Goal: Obtain resource: Download file/media

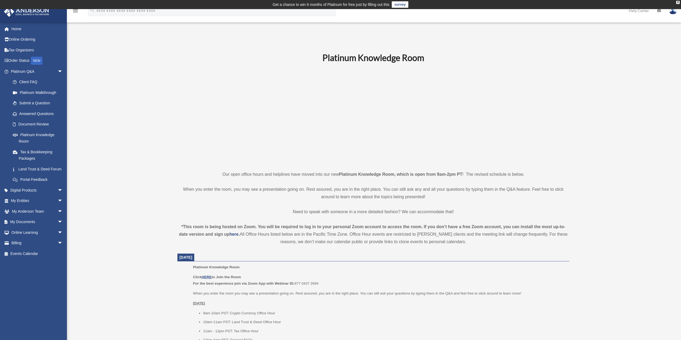
scroll to position [78, 0]
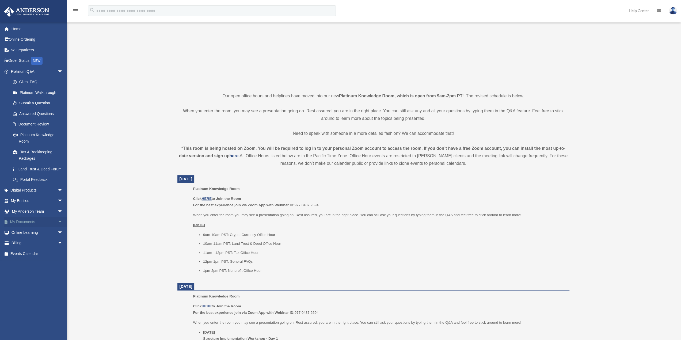
click at [58, 227] on span "arrow_drop_down" at bounding box center [63, 222] width 11 height 11
click at [20, 238] on link "Box" at bounding box center [38, 232] width 63 height 11
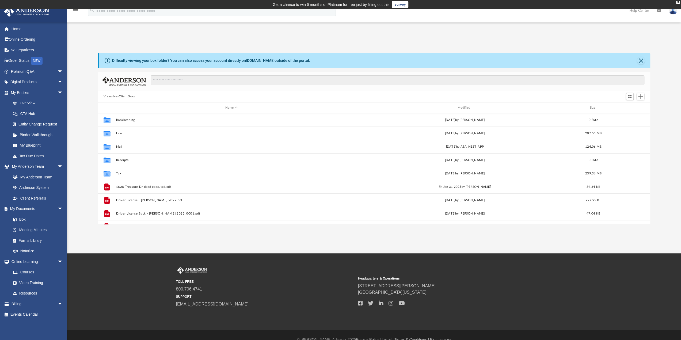
scroll to position [118, 549]
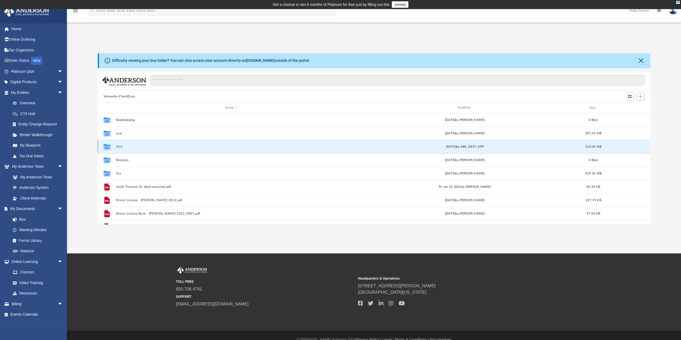
click at [117, 146] on button "Mail" at bounding box center [231, 146] width 231 height 3
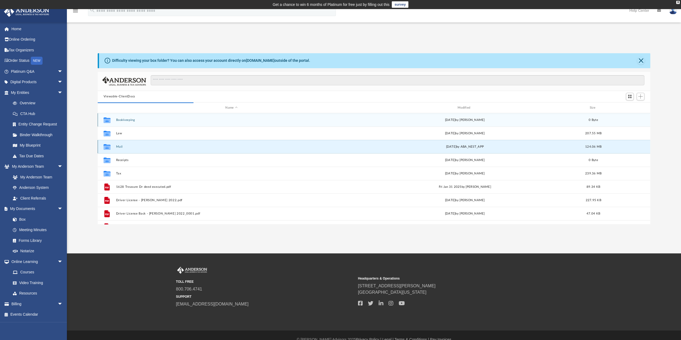
scroll to position [4, 4]
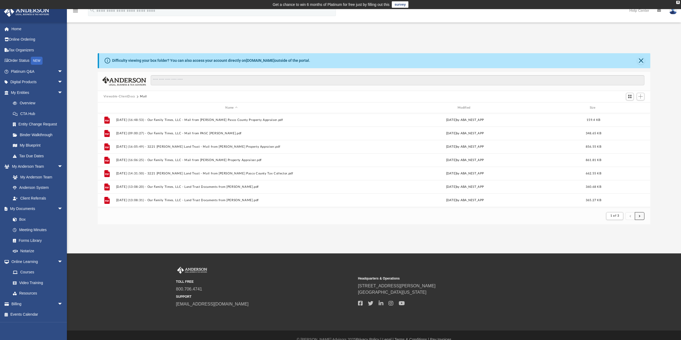
click at [638, 216] on button "submit" at bounding box center [640, 216] width 10 height 8
click at [639, 218] on button "submit" at bounding box center [640, 216] width 10 height 8
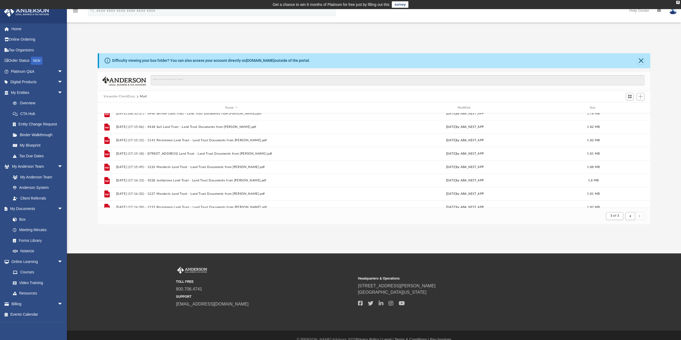
scroll to position [133, 0]
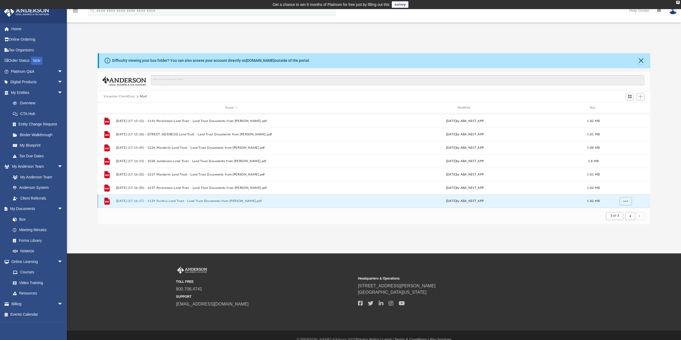
click at [243, 200] on button "2025.09.03 (17:16:57) - 1129 Fuchsia Land Trust - Land Trust Documents from Mik…" at bounding box center [231, 201] width 231 height 3
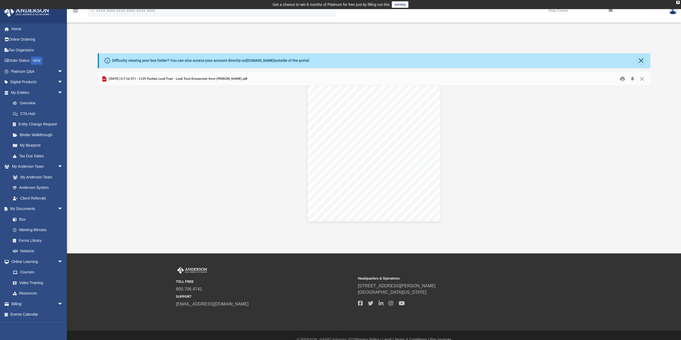
scroll to position [2147, 0]
click at [622, 80] on button "Print" at bounding box center [622, 79] width 11 height 8
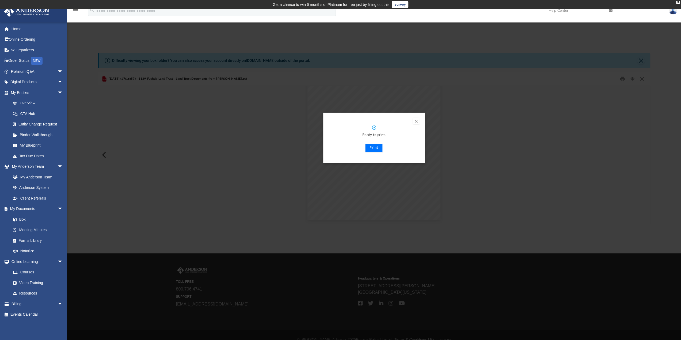
click at [371, 149] on button "Print" at bounding box center [374, 148] width 18 height 9
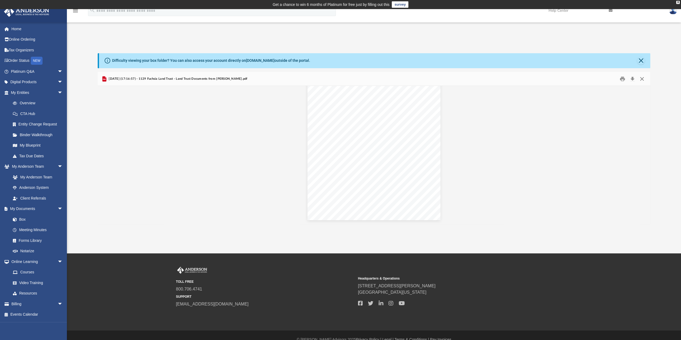
click at [642, 78] on button "Close" at bounding box center [643, 79] width 10 height 8
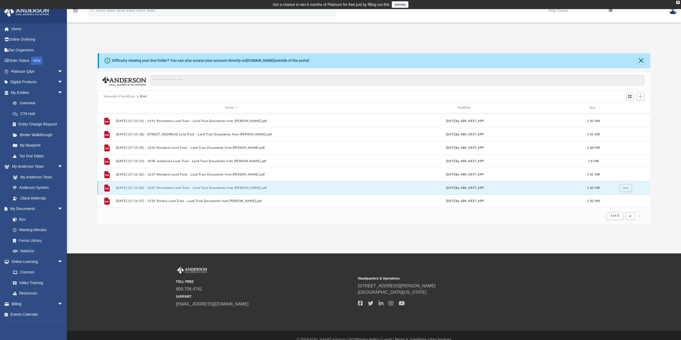
click at [223, 187] on button "2025.09.03 (17:16:50) - 1237 Persimmon Land Trust - Land Trust Documents from M…" at bounding box center [231, 187] width 231 height 3
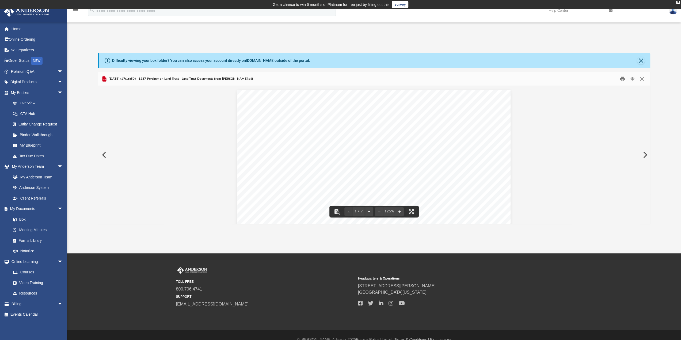
click at [620, 79] on button "Print" at bounding box center [622, 79] width 11 height 8
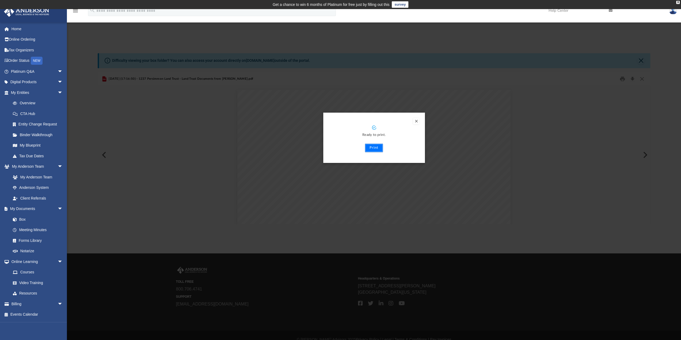
click at [374, 146] on button "Print" at bounding box center [374, 148] width 18 height 9
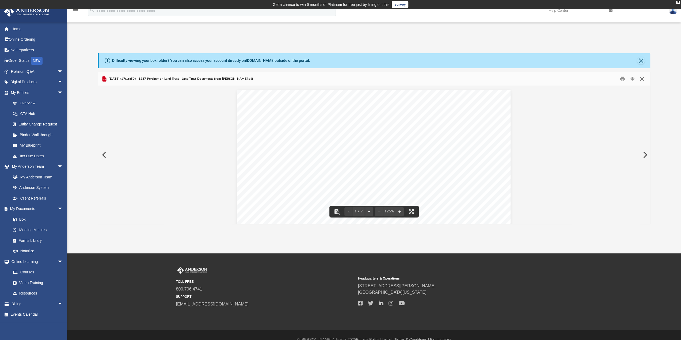
click at [642, 79] on button "Close" at bounding box center [643, 79] width 10 height 8
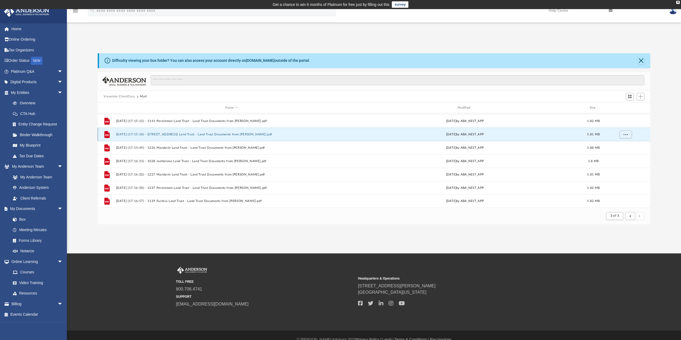
click at [242, 133] on button "2025.09.03 (17:15:18) - 3350 Allandale Drive Land Trust - Land Trust Documents …" at bounding box center [231, 134] width 231 height 3
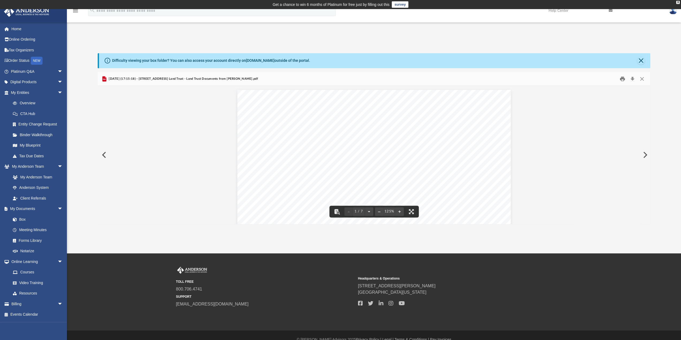
click at [621, 79] on button "Print" at bounding box center [622, 79] width 11 height 8
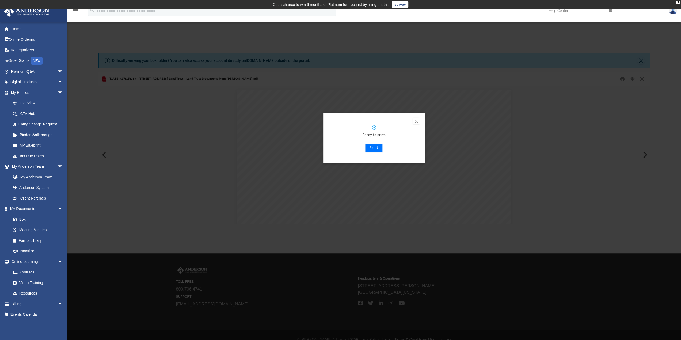
click at [374, 149] on button "Print" at bounding box center [374, 148] width 18 height 9
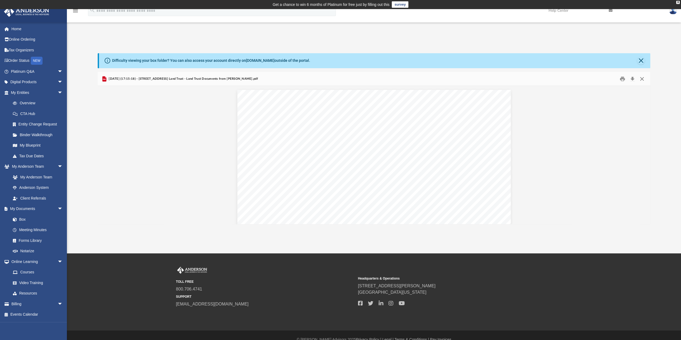
click at [645, 80] on button "Close" at bounding box center [643, 79] width 10 height 8
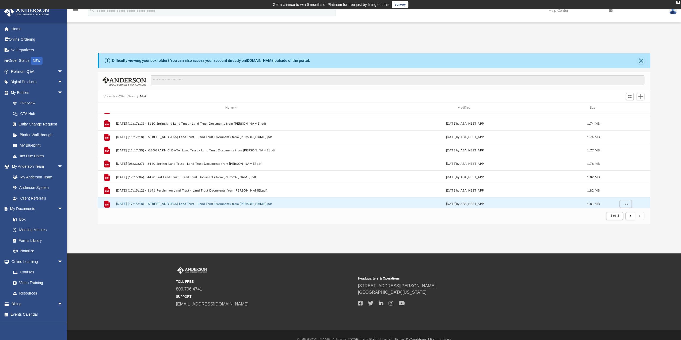
scroll to position [57, 0]
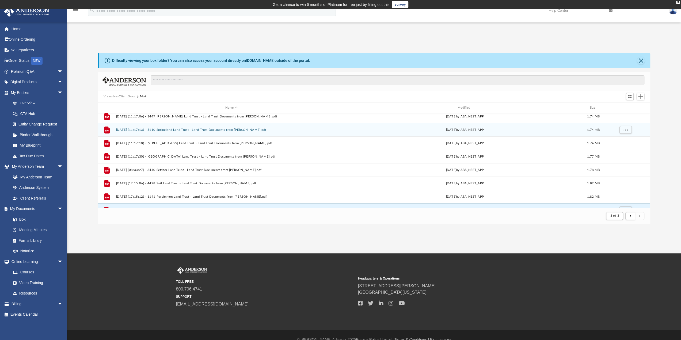
click at [281, 128] on button "2025.09.02 (11:17:13) - 5110 Springland Land Trust - Land Trust Documents from …" at bounding box center [231, 129] width 231 height 3
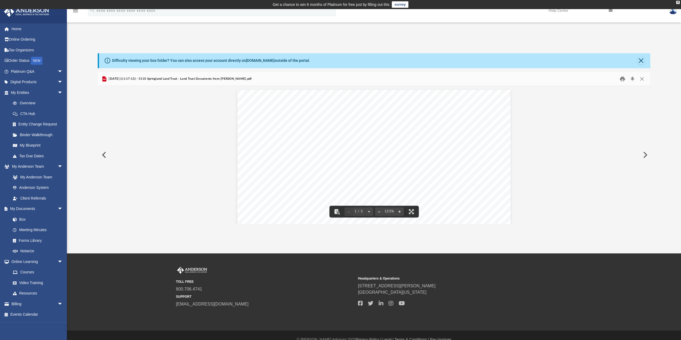
click at [620, 78] on button "Print" at bounding box center [622, 79] width 11 height 8
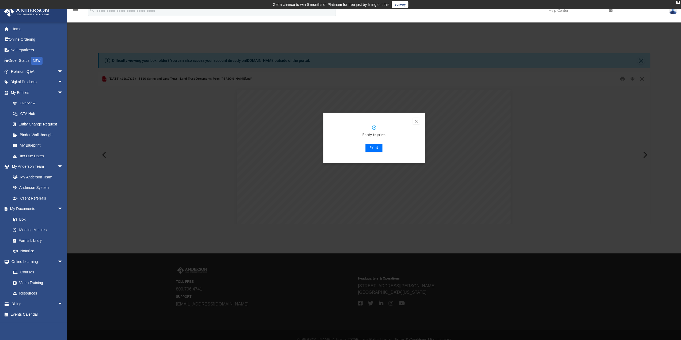
click at [375, 148] on button "Print" at bounding box center [374, 148] width 18 height 9
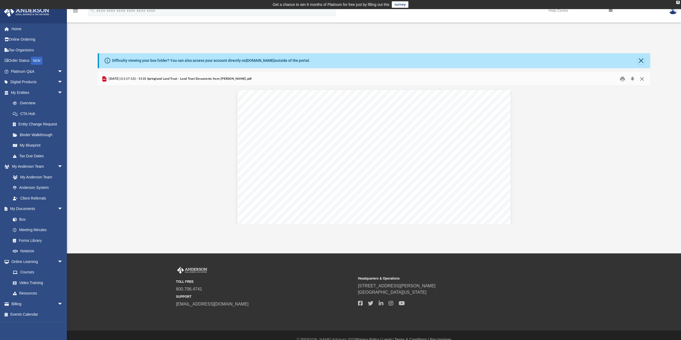
click at [642, 77] on button "Close" at bounding box center [643, 79] width 10 height 8
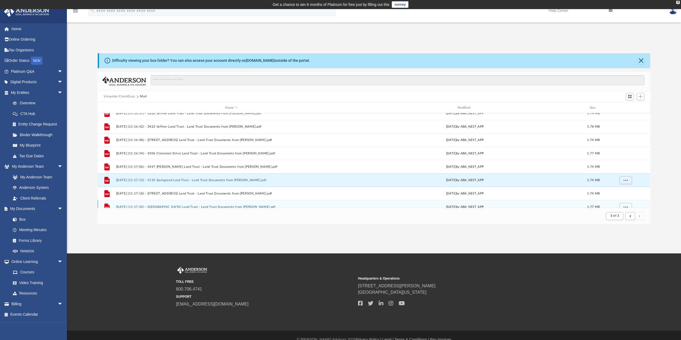
scroll to position [0, 0]
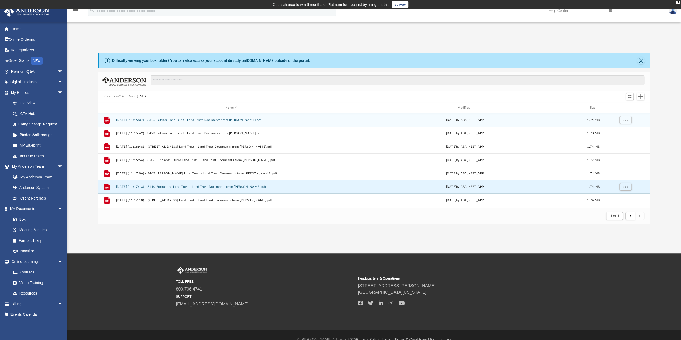
click at [245, 119] on button "2025.09.02 (11:16:37) - 3326 Seffner Land Trust - Land Trust Documents from Mik…" at bounding box center [231, 119] width 231 height 3
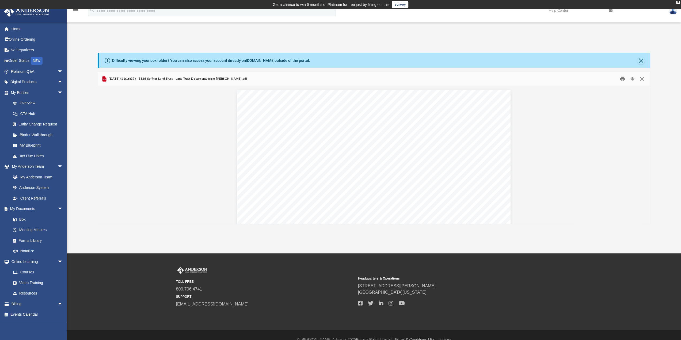
click at [624, 79] on button "Print" at bounding box center [622, 79] width 11 height 8
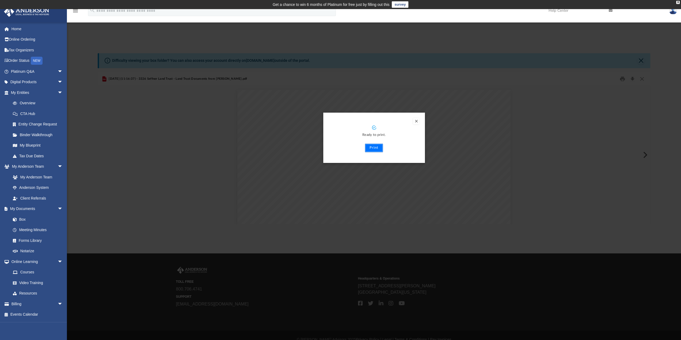
click at [375, 149] on button "Print" at bounding box center [374, 148] width 18 height 9
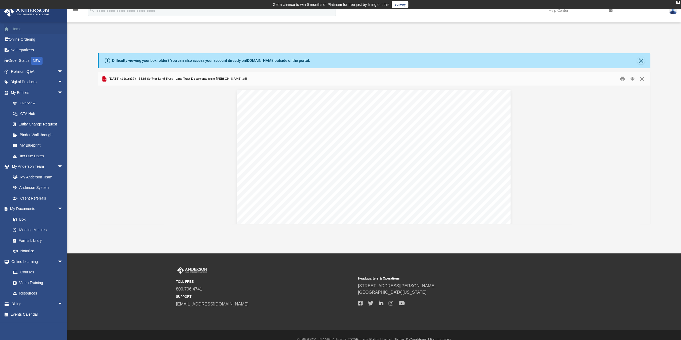
click at [17, 28] on link "Home" at bounding box center [37, 29] width 67 height 11
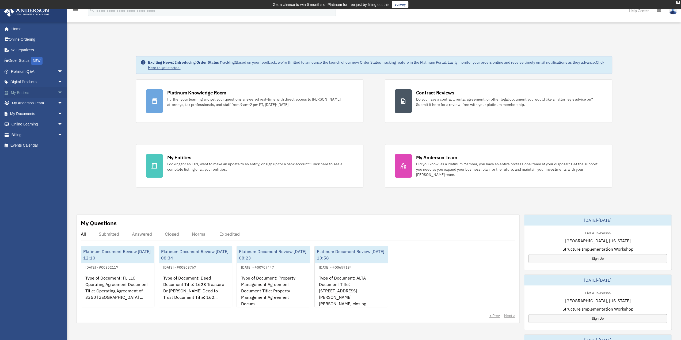
click at [58, 93] on span "arrow_drop_down" at bounding box center [63, 92] width 11 height 11
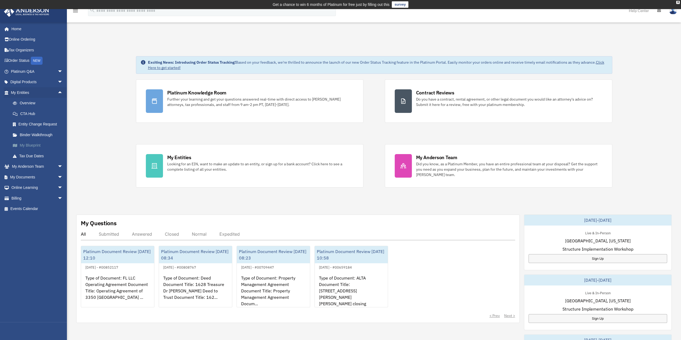
click at [44, 143] on link "My Blueprint" at bounding box center [38, 145] width 63 height 11
